Goal: Task Accomplishment & Management: Use online tool/utility

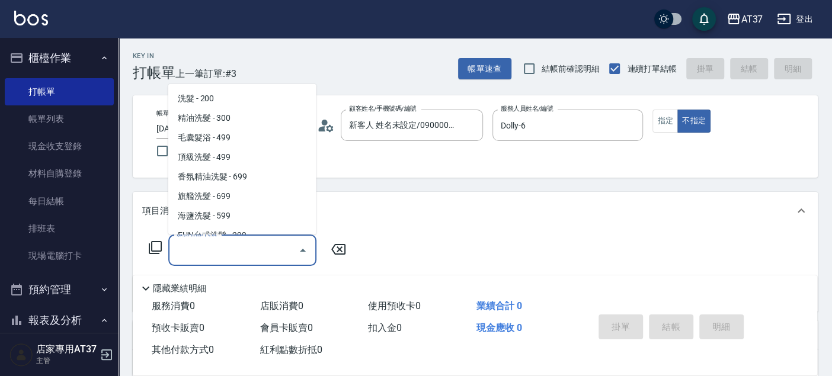
scroll to position [218, 0]
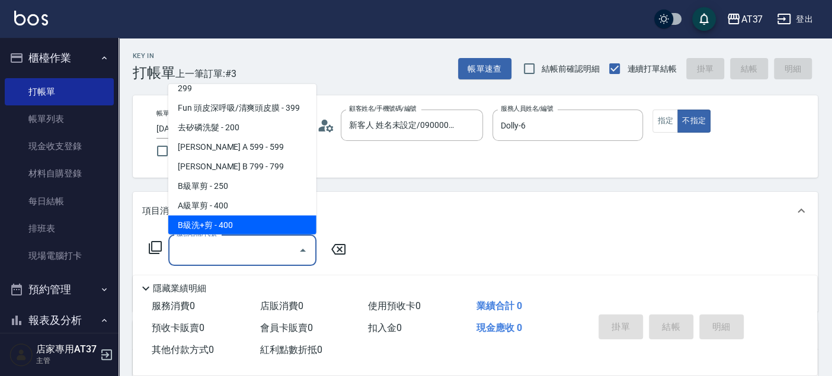
type input "B級洗+剪(203)"
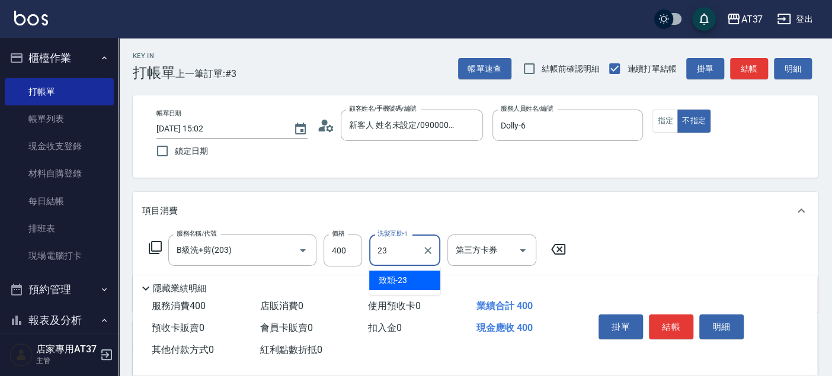
type input "致穎-23"
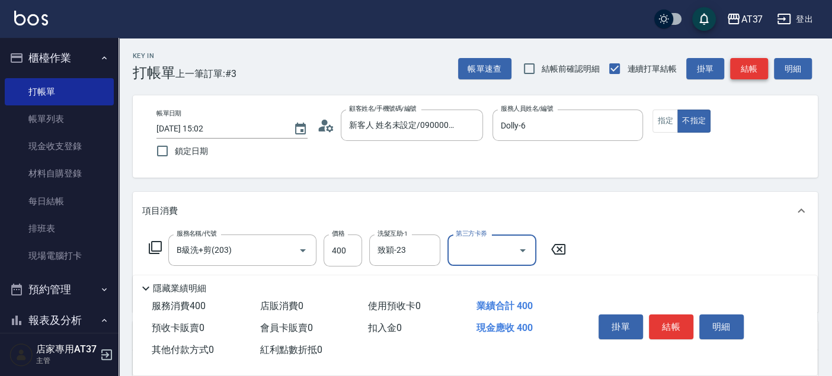
click at [747, 66] on button "結帳" at bounding box center [749, 69] width 38 height 22
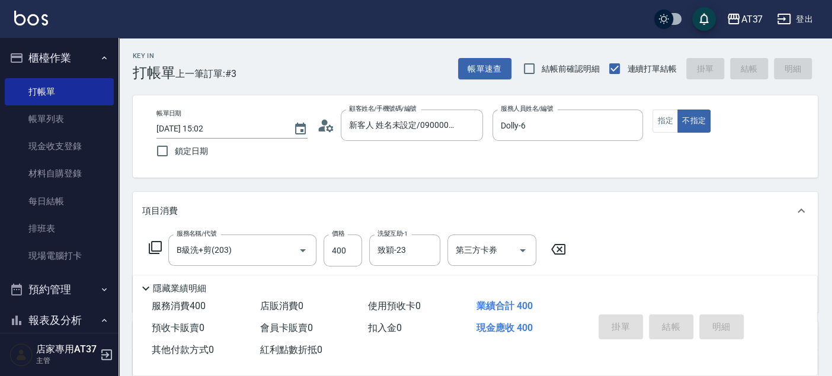
type input "2025/08/20 15:56"
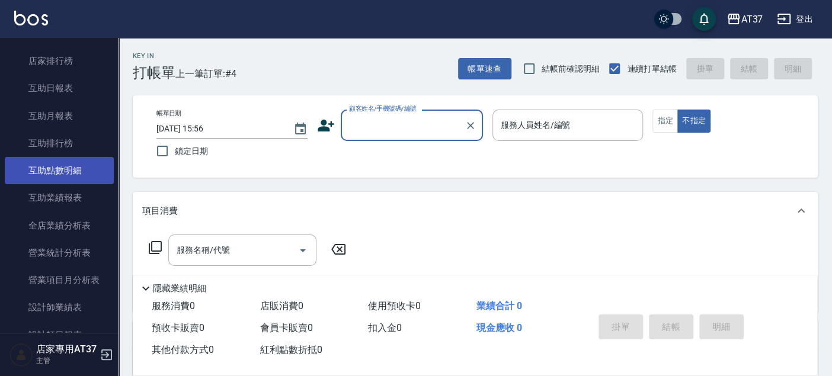
scroll to position [394, 0]
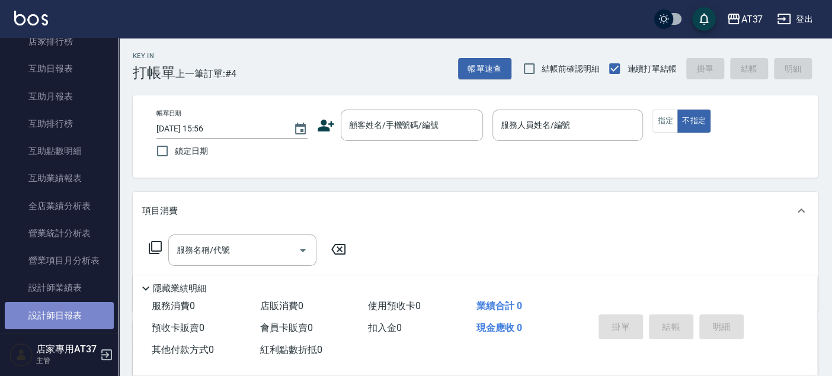
click at [91, 308] on link "設計師日報表" at bounding box center [59, 315] width 109 height 27
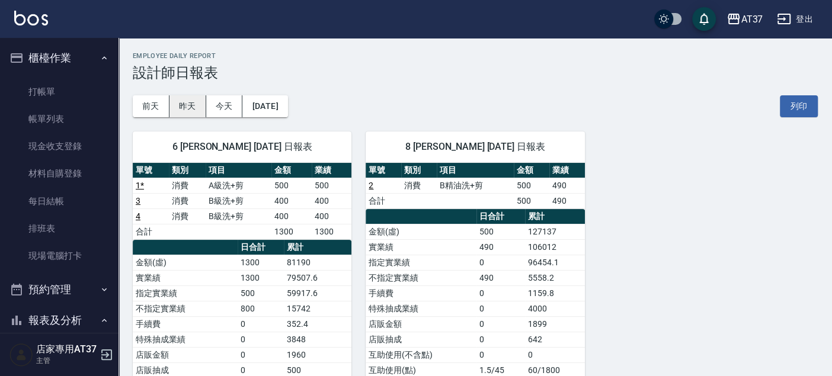
click at [171, 107] on button "昨天" at bounding box center [187, 106] width 37 height 22
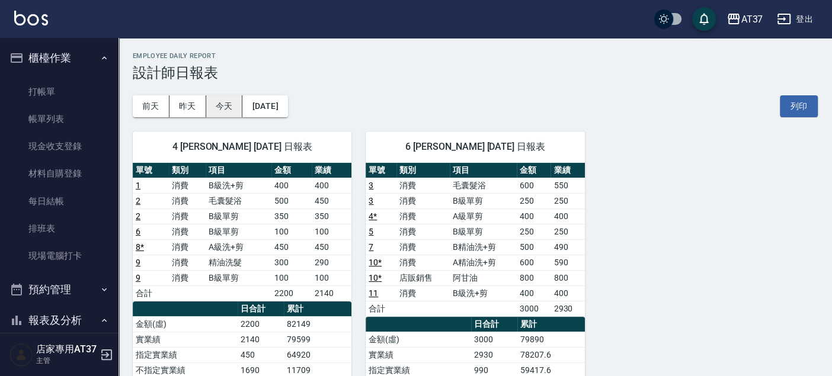
click at [231, 106] on button "今天" at bounding box center [224, 106] width 37 height 22
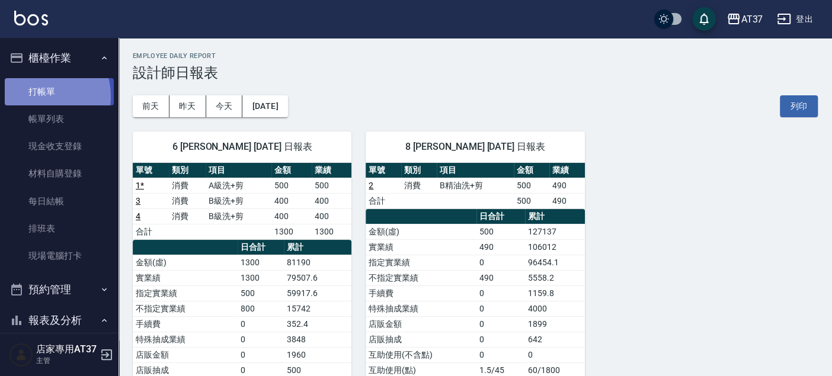
click at [40, 96] on link "打帳單" at bounding box center [59, 91] width 109 height 27
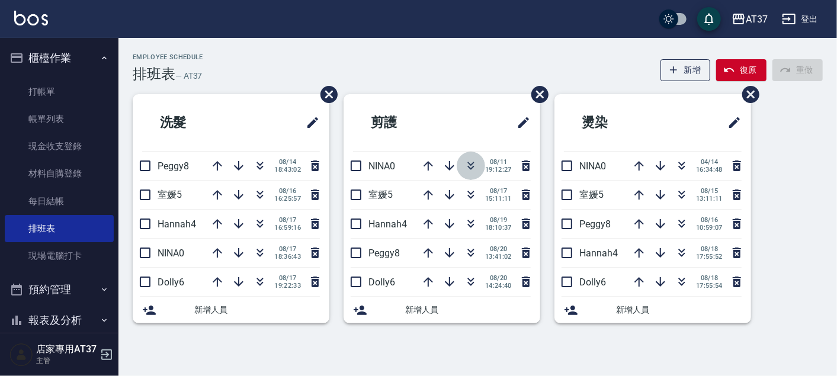
click at [472, 164] on icon "button" at bounding box center [471, 166] width 14 height 14
click at [468, 253] on icon "button" at bounding box center [471, 255] width 7 height 4
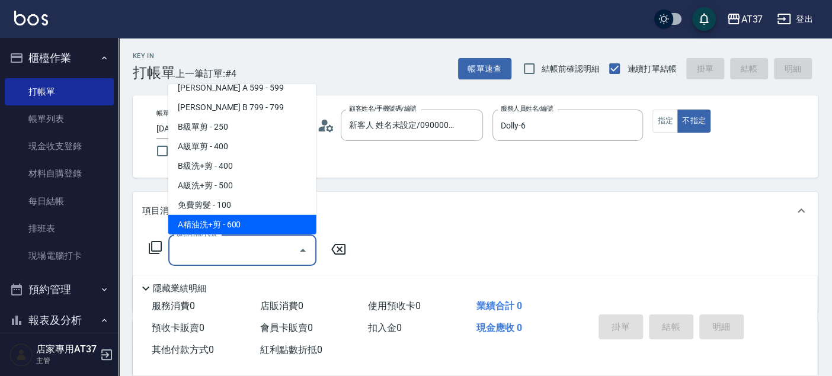
scroll to position [296, 0]
type input "B精油洗+剪(207)"
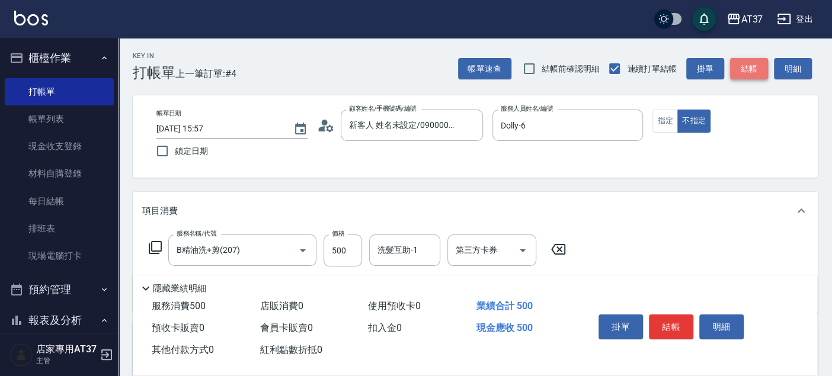
click at [758, 75] on button "結帳" at bounding box center [749, 69] width 38 height 22
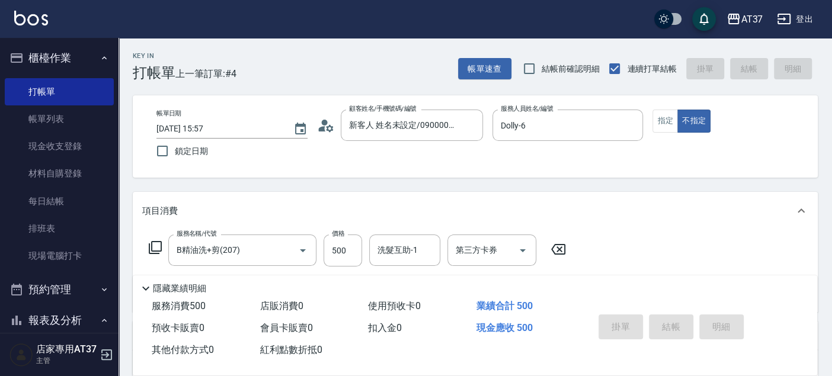
type input "2025/08/20 16:44"
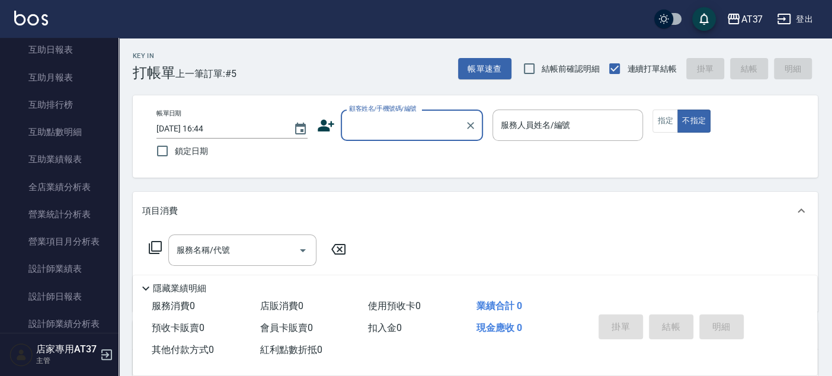
scroll to position [460, 0]
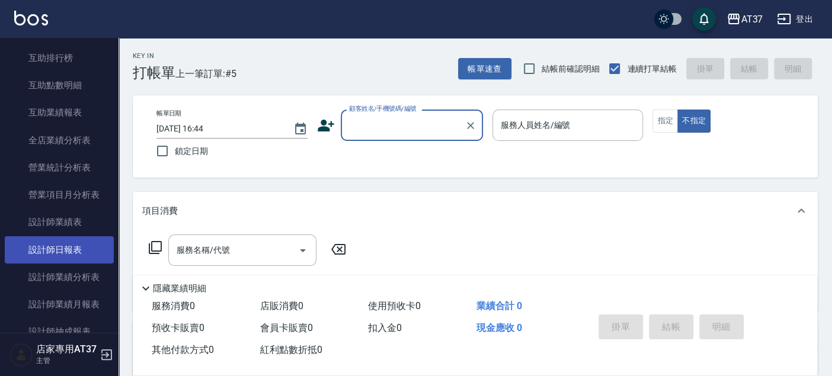
click at [71, 240] on link "設計師日報表" at bounding box center [59, 249] width 109 height 27
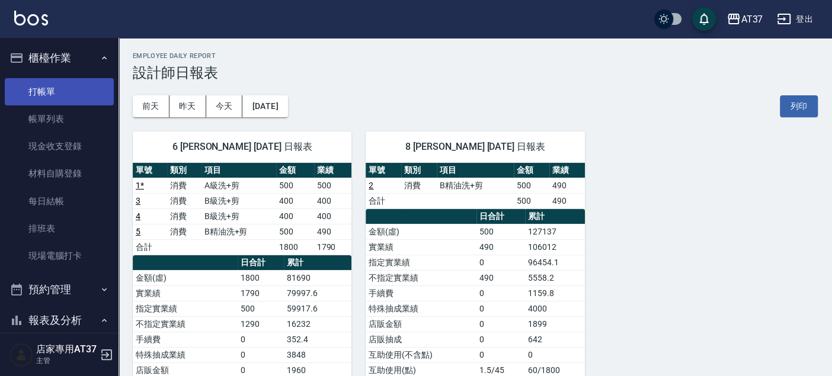
click at [57, 82] on link "打帳單" at bounding box center [59, 91] width 109 height 27
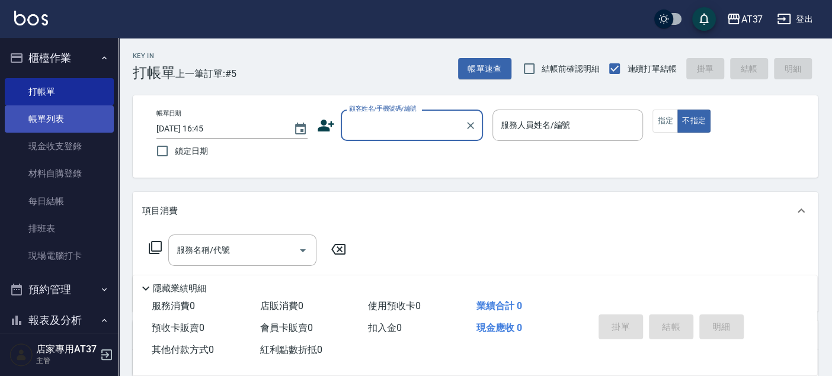
click at [86, 120] on link "帳單列表" at bounding box center [59, 118] width 109 height 27
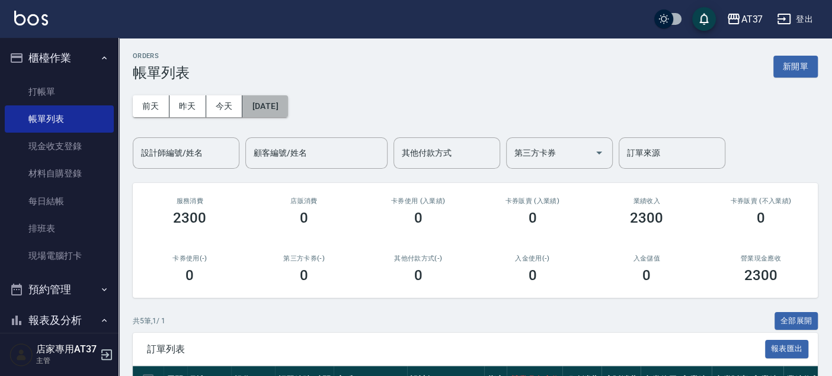
click at [287, 104] on button "2025/08/20" at bounding box center [264, 106] width 45 height 22
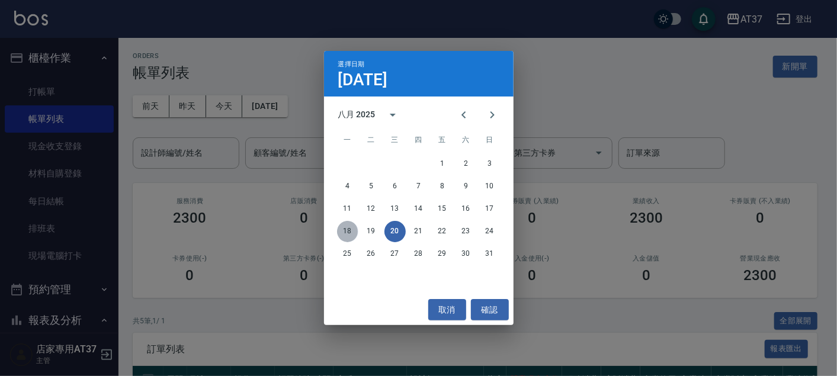
click at [350, 230] on button "18" at bounding box center [347, 231] width 21 height 21
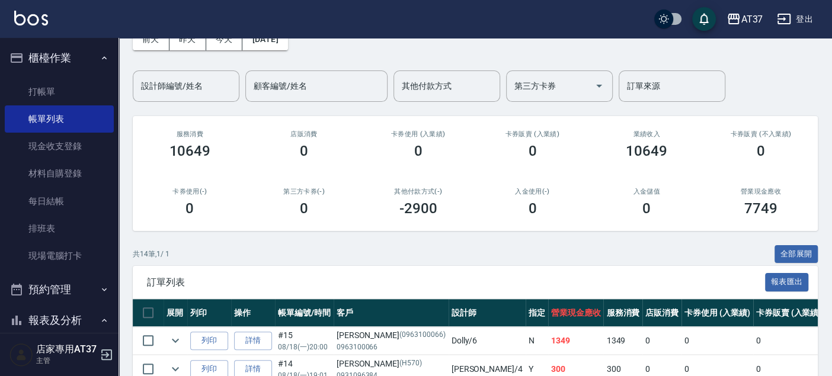
scroll to position [263, 0]
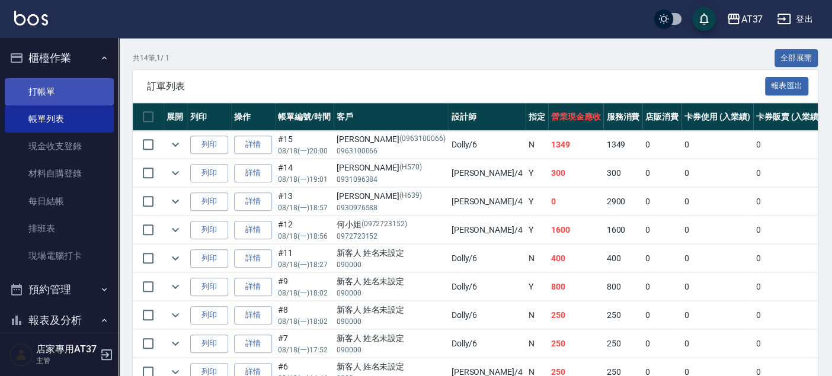
click at [65, 88] on link "打帳單" at bounding box center [59, 91] width 109 height 27
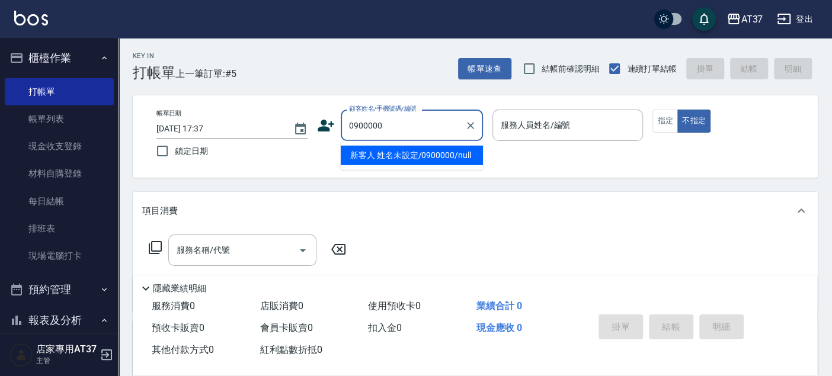
type input "新客人 姓名未設定/0900000/null"
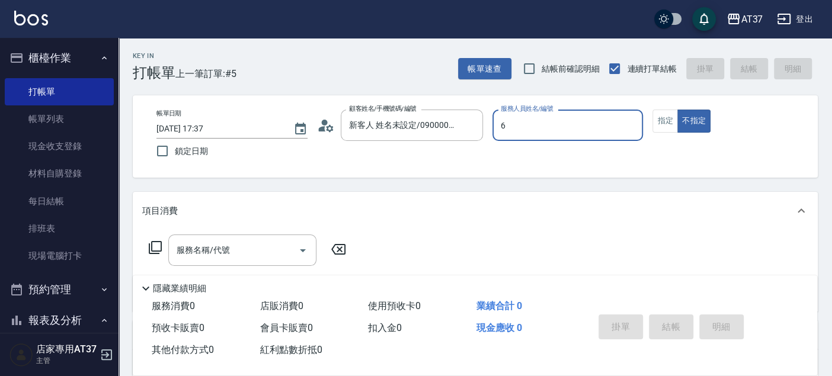
type input "6"
type button "false"
type input "Dolly-6"
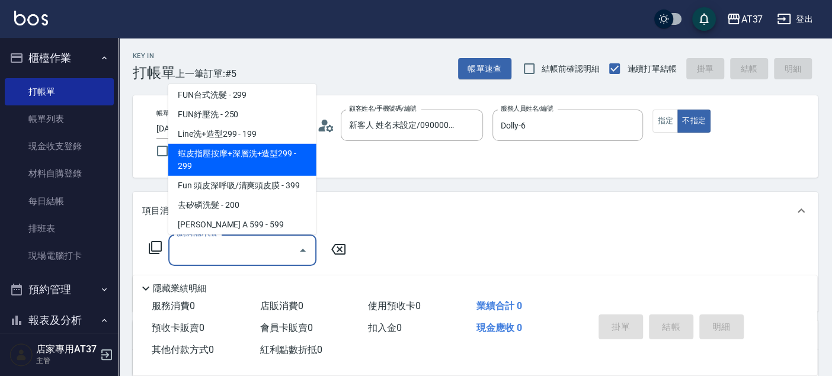
scroll to position [218, 0]
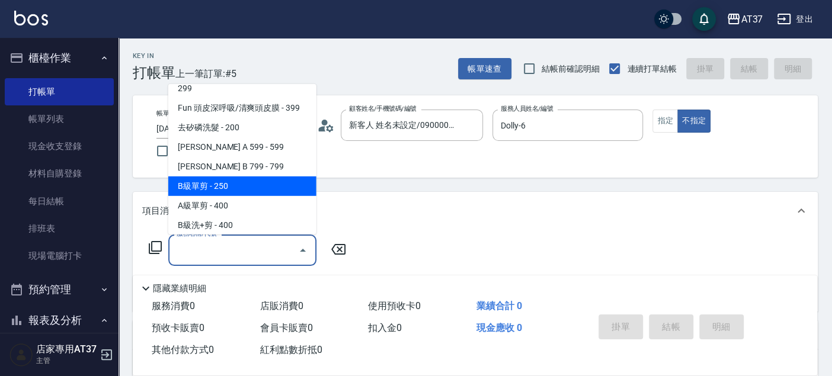
type input "B級單剪(201)"
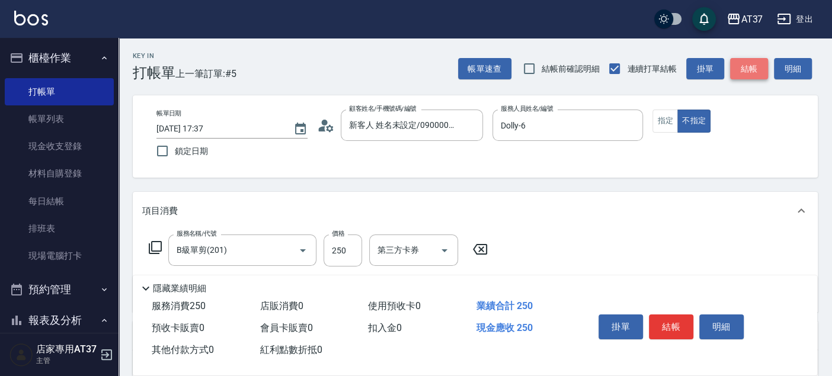
click at [743, 66] on button "結帳" at bounding box center [749, 69] width 38 height 22
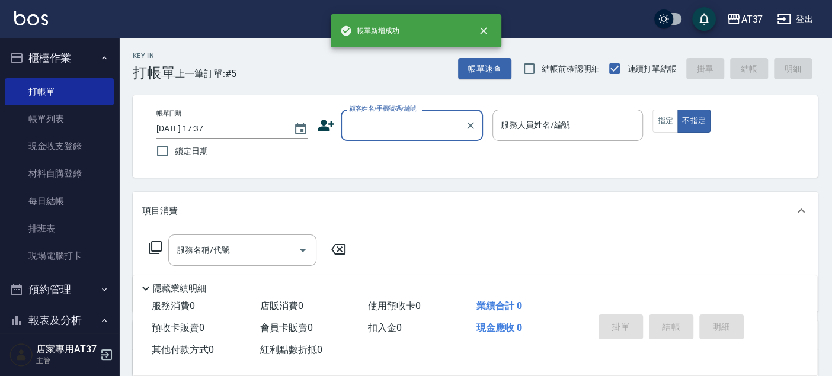
scroll to position [0, 0]
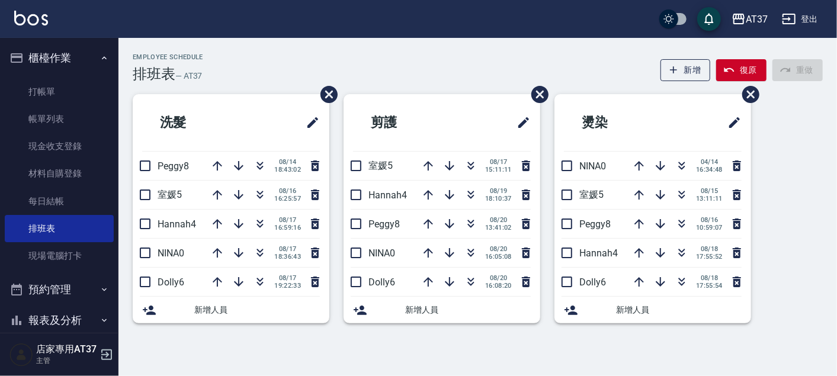
click at [472, 60] on div "Employee Schedule 排班表 — AT37 新增 復原 重做" at bounding box center [478, 67] width 690 height 29
